Goal: Task Accomplishment & Management: Complete application form

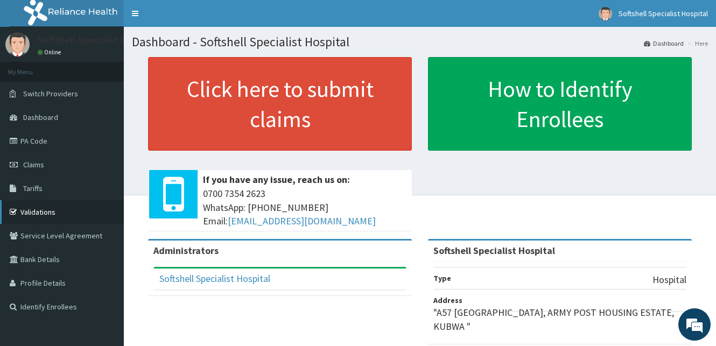
click at [41, 211] on link "Validations" at bounding box center [62, 212] width 124 height 24
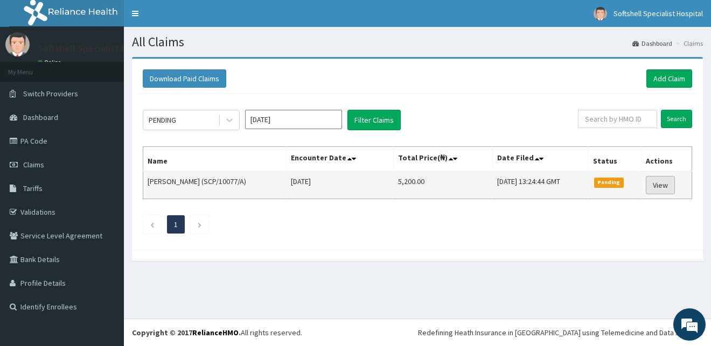
click at [666, 184] on link "View" at bounding box center [660, 185] width 29 height 18
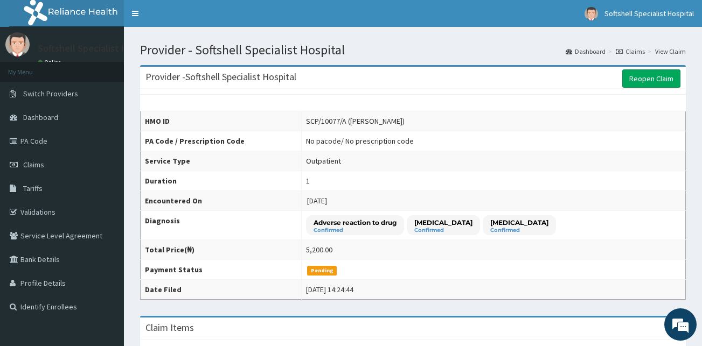
click at [635, 51] on link "Claims" at bounding box center [630, 51] width 29 height 9
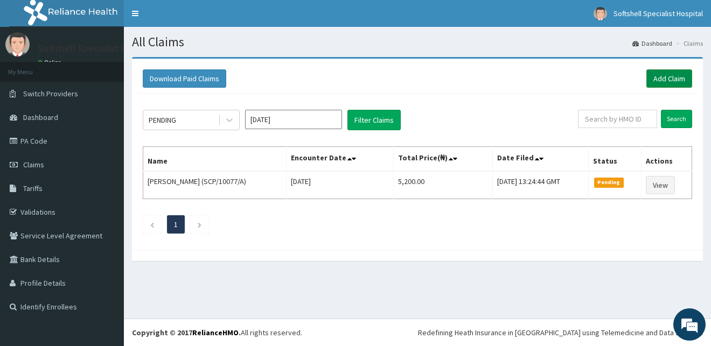
click at [658, 77] on link "Add Claim" at bounding box center [669, 78] width 46 height 18
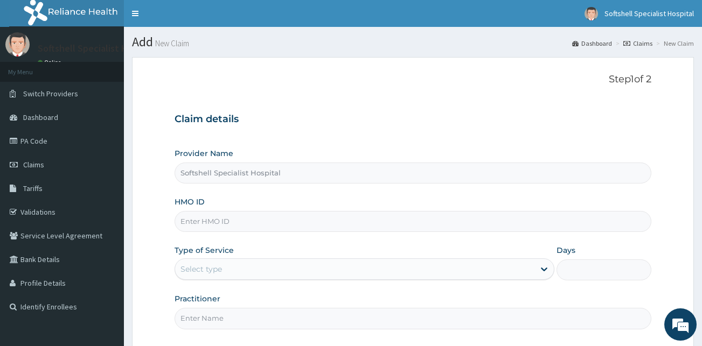
type input "Softshell Specialist Hospital"
click at [232, 221] on input "HMO ID" at bounding box center [413, 221] width 477 height 21
click at [234, 226] on input "HMO ID" at bounding box center [413, 221] width 477 height 21
click at [208, 220] on input "HMO ID" at bounding box center [413, 221] width 477 height 21
type input "IDH/10008/G"
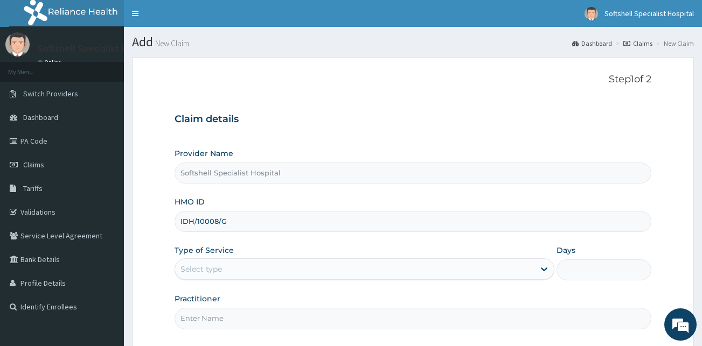
click at [353, 282] on div "Provider Name Softshell Specialist Hospital HMO ID IDH/10008/G Type of Service …" at bounding box center [413, 238] width 477 height 181
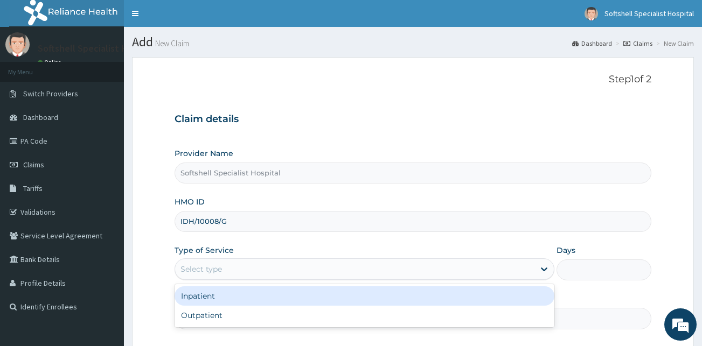
click at [490, 276] on div "Select type" at bounding box center [354, 269] width 359 height 17
click at [211, 299] on div "Inpatient" at bounding box center [365, 296] width 380 height 19
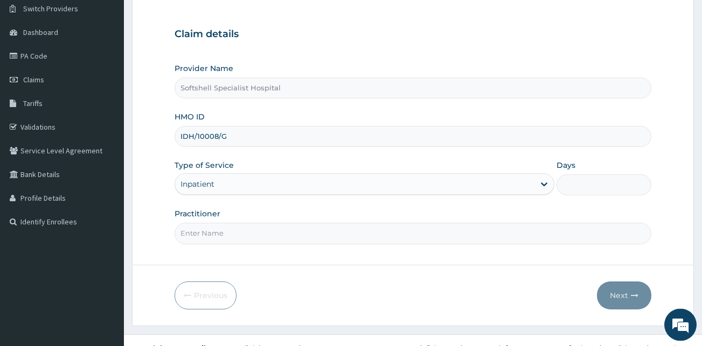
scroll to position [86, 0]
click at [588, 186] on input "Days" at bounding box center [603, 183] width 95 height 21
type input "3"
click at [225, 235] on input "Practitioner" at bounding box center [413, 232] width 477 height 21
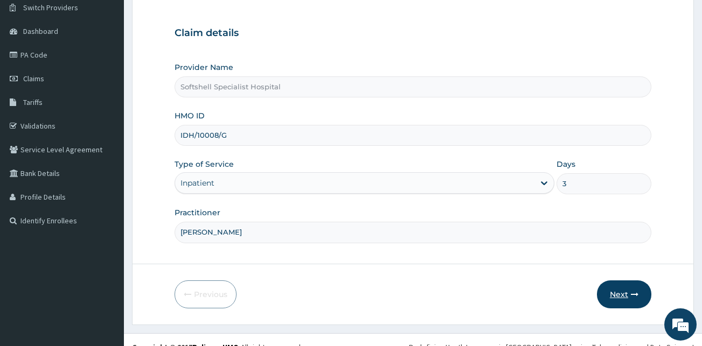
type input "[PERSON_NAME]"
click at [621, 299] on button "Next" at bounding box center [624, 295] width 54 height 28
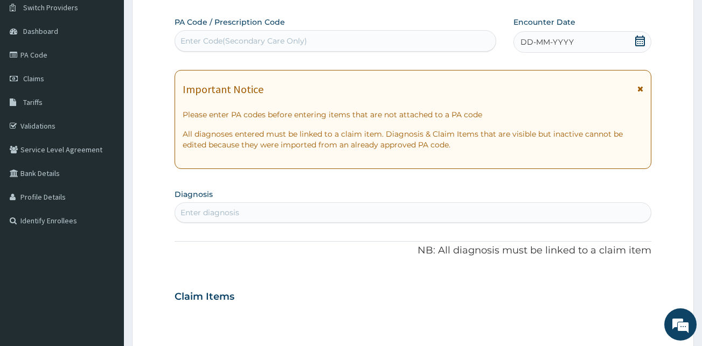
click at [299, 42] on div "Enter Code(Secondary Care Only)" at bounding box center [243, 41] width 127 height 11
type input "PA/026812"
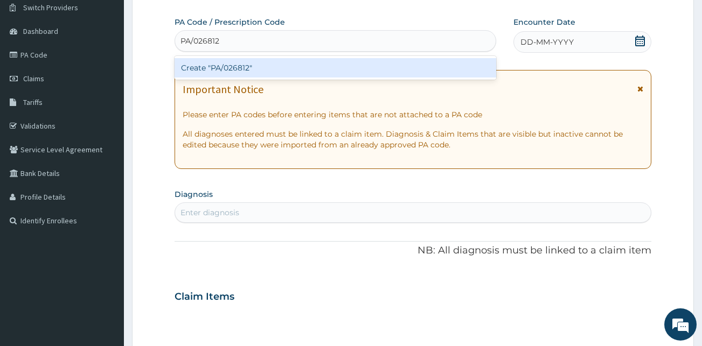
click at [301, 65] on div "Create "PA/026812"" at bounding box center [336, 67] width 322 height 19
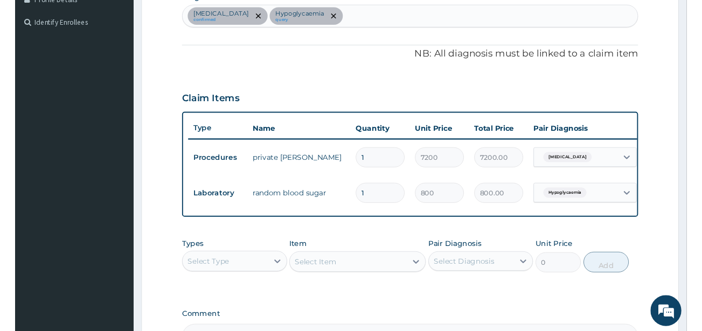
scroll to position [282, 0]
